Goal: Task Accomplishment & Management: Manage account settings

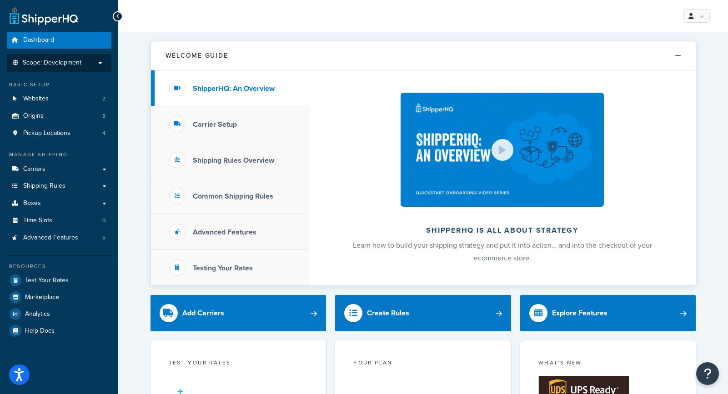
click at [98, 65] on p "Scope: Development" at bounding box center [59, 63] width 96 height 8
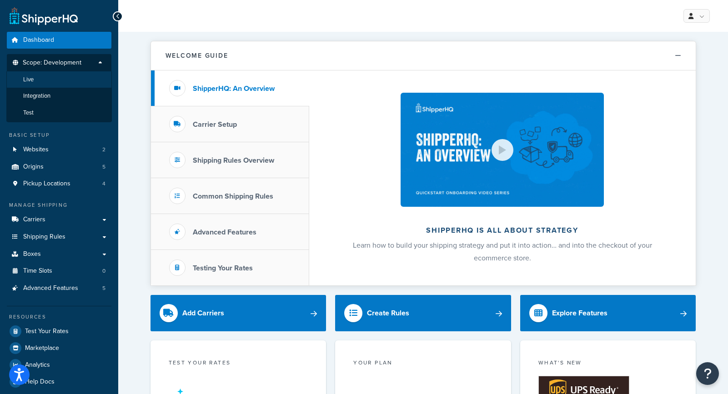
click at [72, 81] on li "Live" at bounding box center [59, 79] width 106 height 17
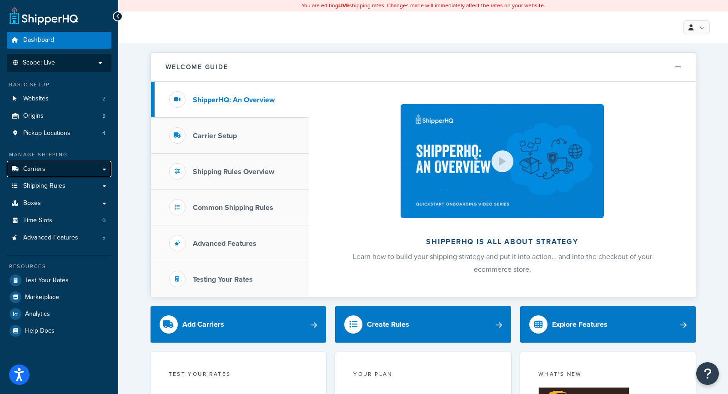
click at [74, 170] on link "Carriers" at bounding box center [59, 169] width 105 height 17
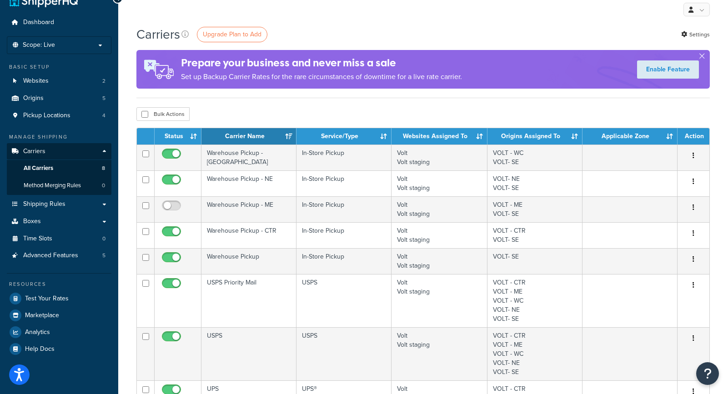
scroll to position [22, 0]
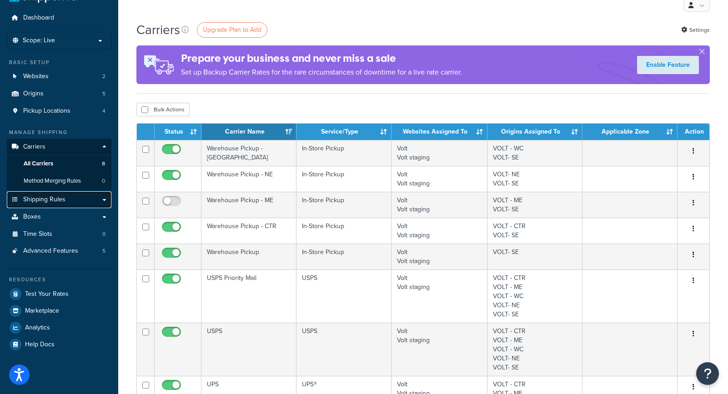
click at [61, 197] on span "Shipping Rules" at bounding box center [44, 200] width 42 height 8
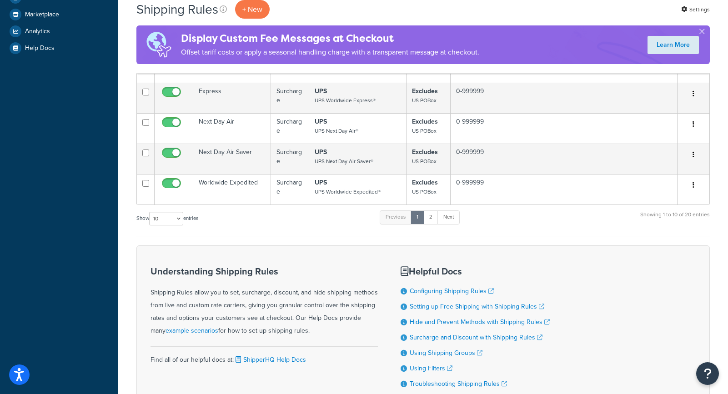
scroll to position [374, 0]
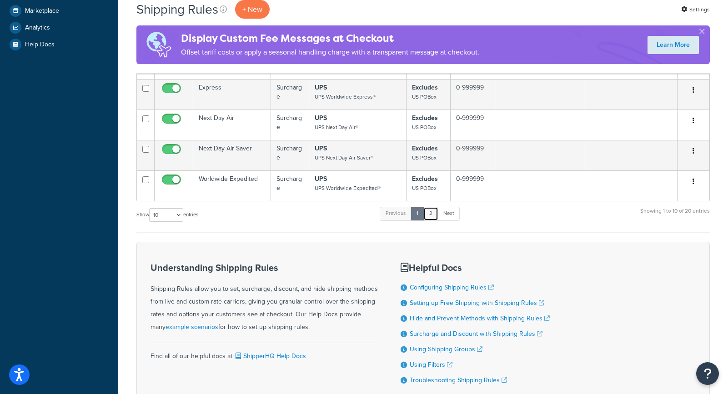
click at [430, 213] on link "2" at bounding box center [431, 214] width 15 height 14
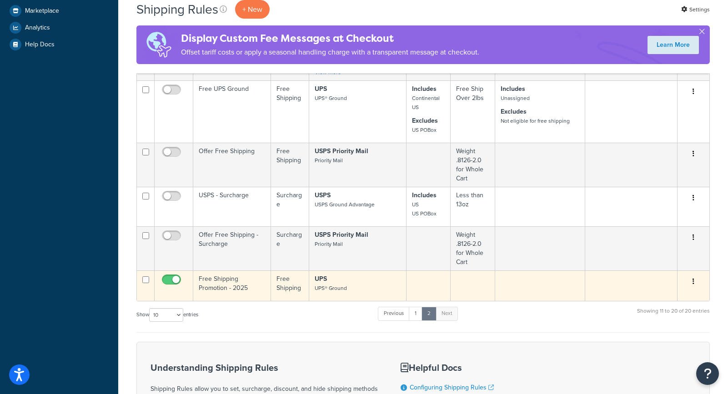
click at [167, 277] on input "checkbox" at bounding box center [172, 282] width 25 height 11
checkbox input "false"
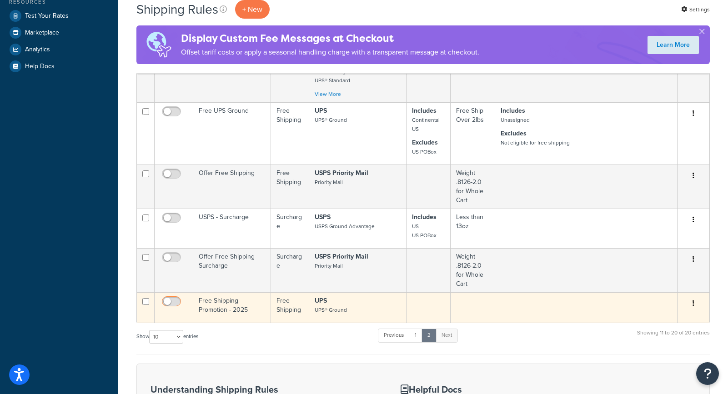
scroll to position [348, 0]
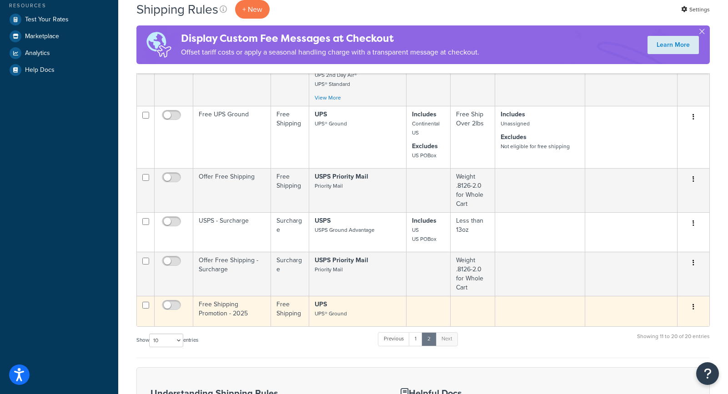
click at [696, 301] on button "button" at bounding box center [693, 307] width 13 height 15
click at [656, 315] on link "Edit" at bounding box center [664, 324] width 72 height 19
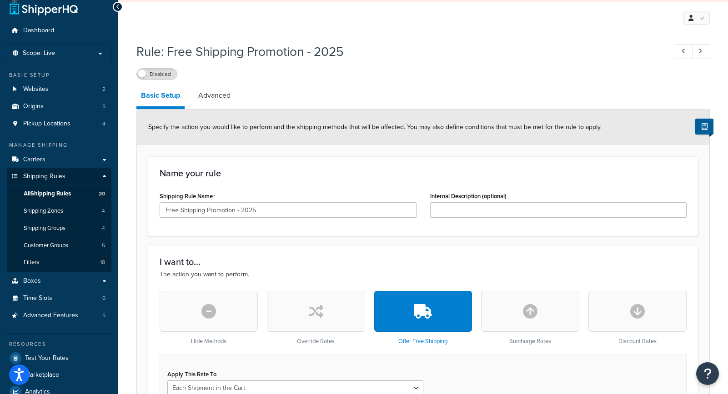
scroll to position [7, 0]
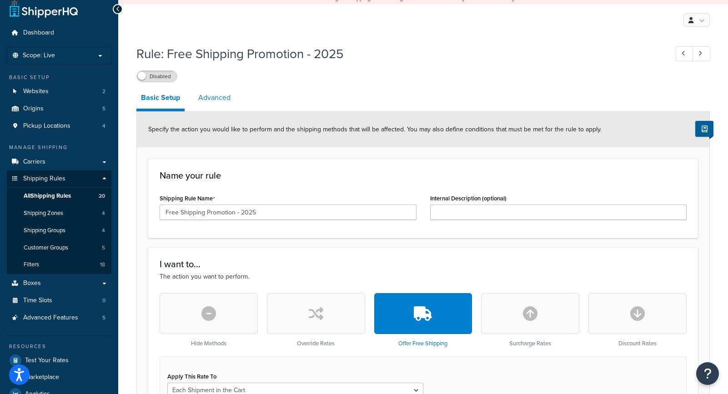
click at [218, 99] on link "Advanced" at bounding box center [214, 98] width 41 height 22
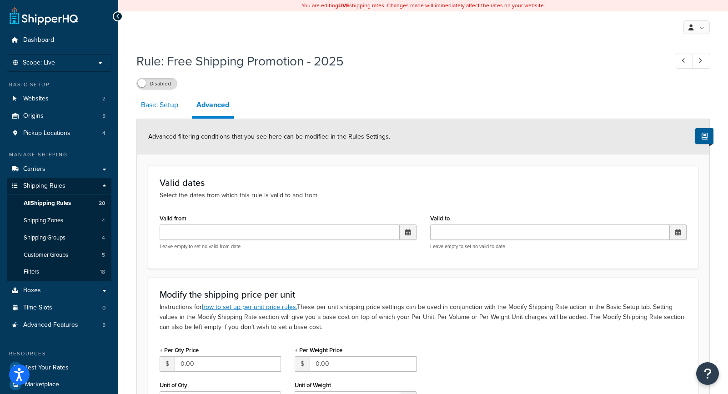
click at [156, 103] on link "Basic Setup" at bounding box center [159, 105] width 46 height 22
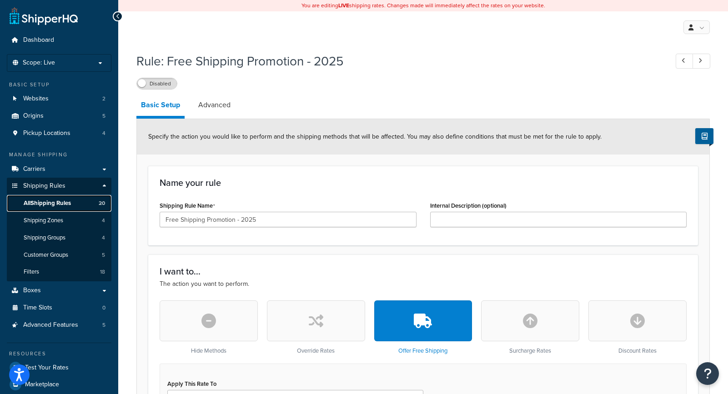
click at [70, 204] on span "All Shipping Rules" at bounding box center [47, 204] width 47 height 8
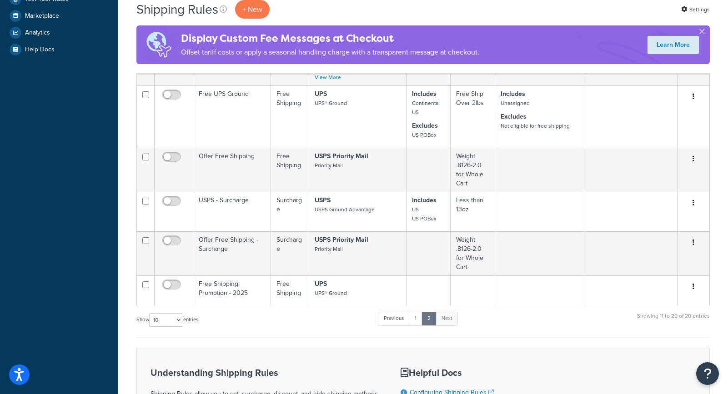
scroll to position [368, 0]
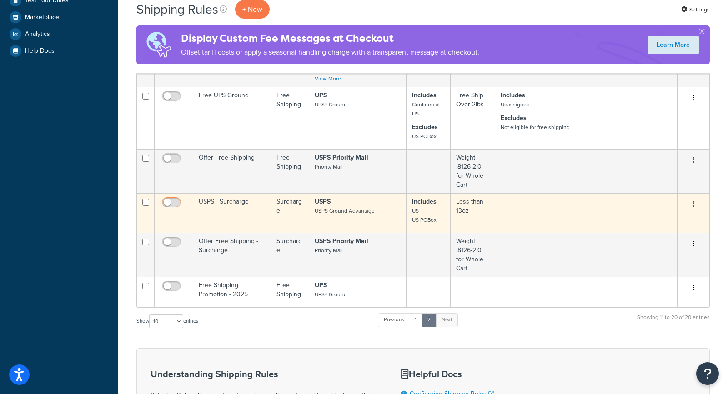
click at [180, 199] on input "checkbox" at bounding box center [172, 204] width 25 height 11
checkbox input "true"
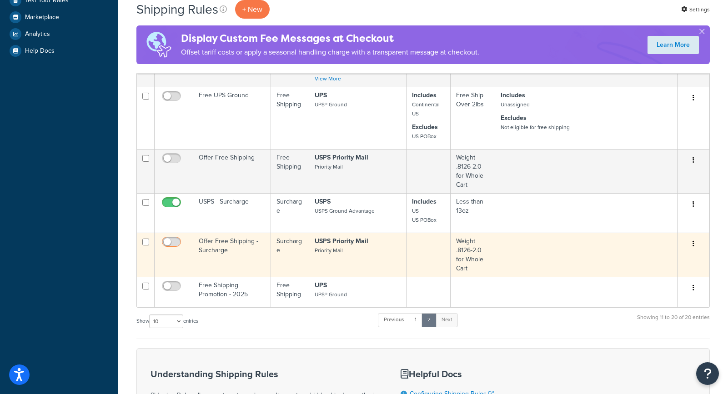
click at [177, 239] on input "checkbox" at bounding box center [172, 244] width 25 height 11
checkbox input "true"
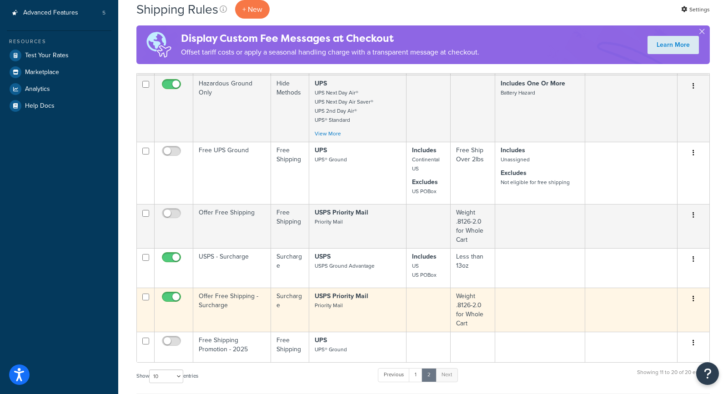
scroll to position [328, 0]
